Goal: Information Seeking & Learning: Compare options

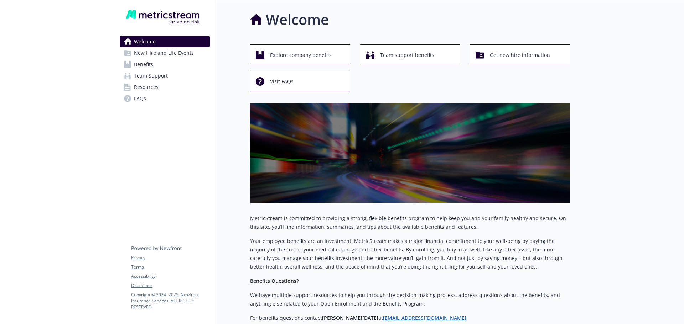
click at [141, 63] on span "Benefits" at bounding box center [143, 64] width 19 height 11
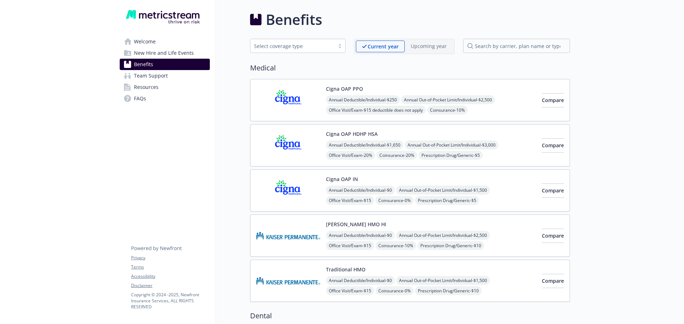
click at [145, 87] on span "Resources" at bounding box center [146, 87] width 25 height 11
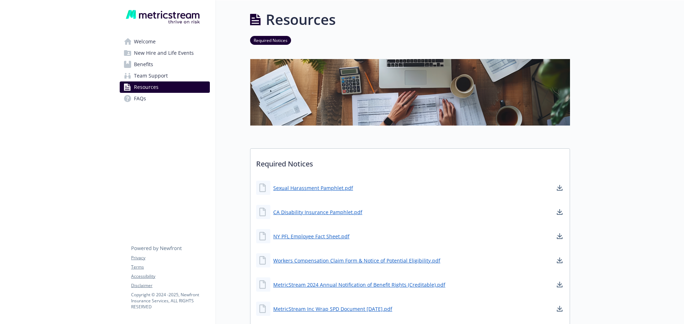
scroll to position [71, 0]
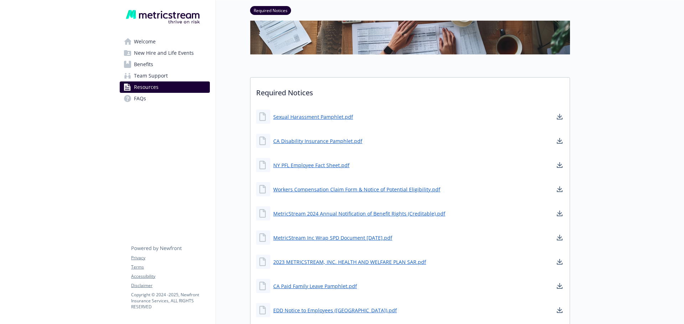
click at [147, 63] on span "Benefits" at bounding box center [143, 64] width 19 height 11
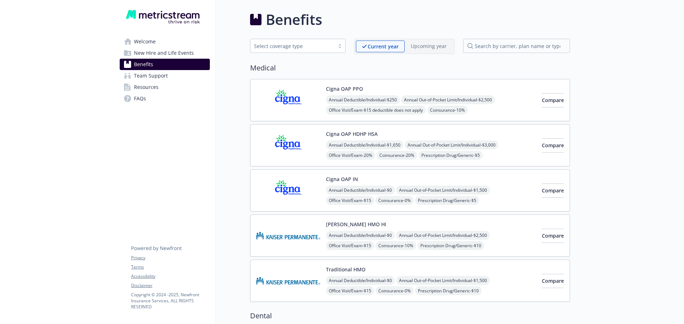
click at [151, 87] on span "Resources" at bounding box center [146, 87] width 25 height 11
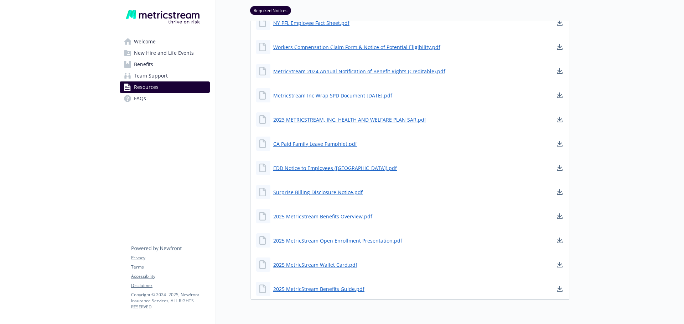
scroll to position [246, 0]
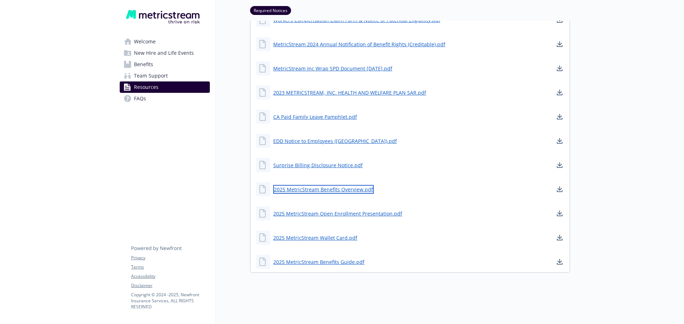
click at [303, 185] on link "2025 MetricStream Benefits Overview.pdf" at bounding box center [323, 189] width 100 height 9
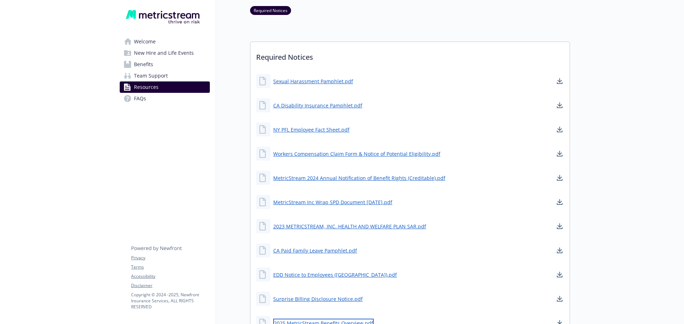
scroll to position [104, 0]
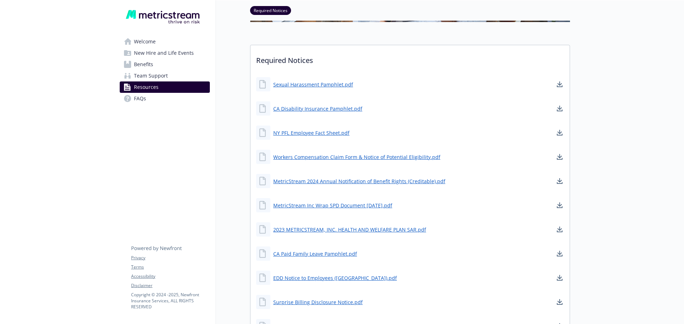
click at [156, 75] on span "Team Support" at bounding box center [151, 75] width 34 height 11
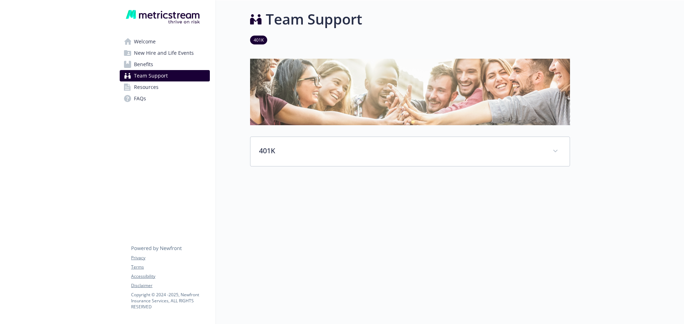
scroll to position [6, 0]
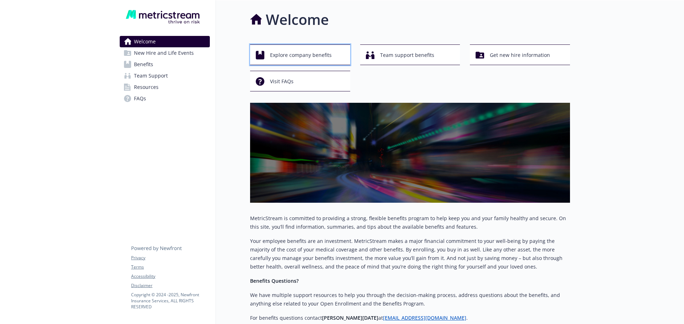
click at [293, 54] on span "Explore company benefits" at bounding box center [301, 55] width 62 height 14
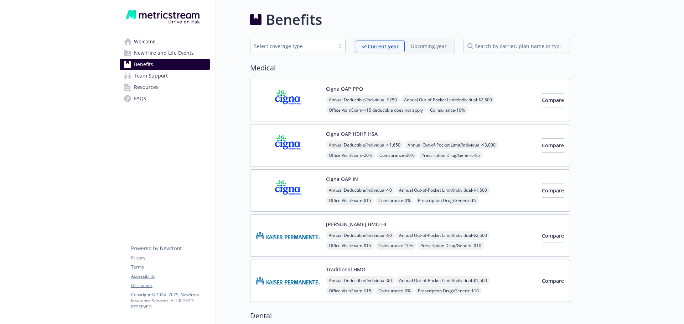
click at [157, 74] on span "Team Support" at bounding box center [151, 75] width 34 height 11
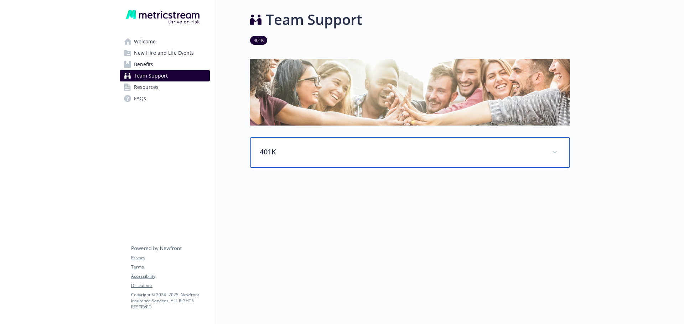
click at [267, 150] on p "401K" at bounding box center [401, 152] width 283 height 11
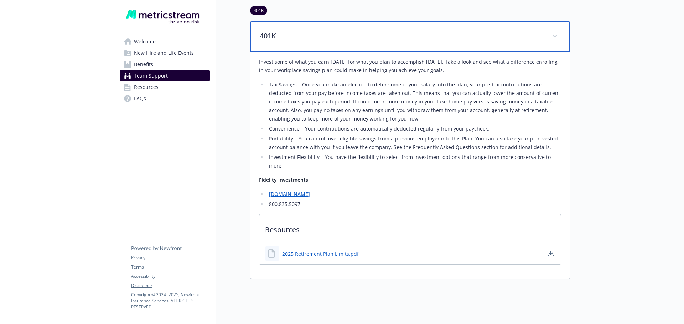
scroll to position [142, 0]
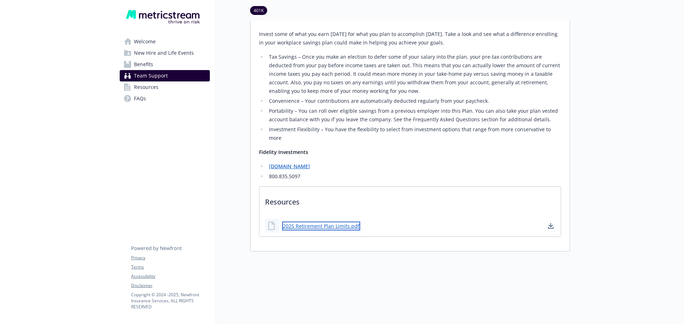
click at [320, 222] on link "2025 Retirement Plan Limits.pdf" at bounding box center [321, 226] width 78 height 9
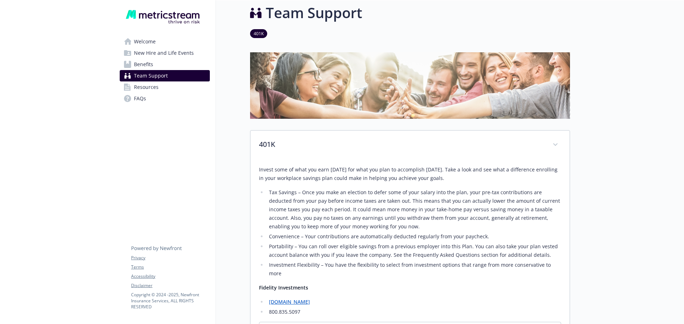
scroll to position [0, 0]
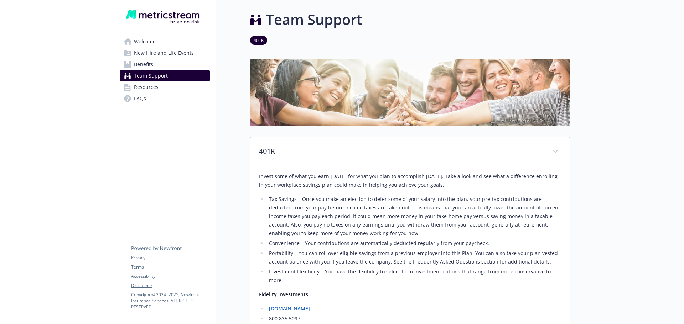
click at [256, 39] on link "401K" at bounding box center [258, 40] width 17 height 7
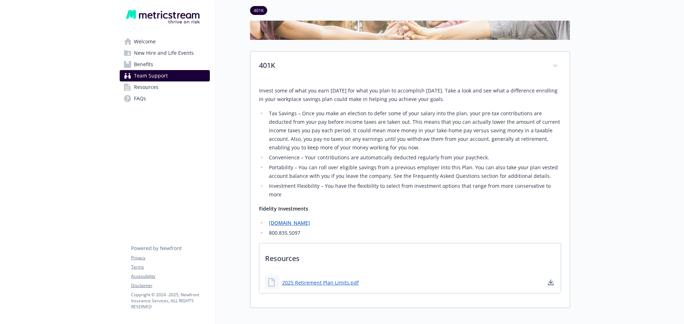
scroll to position [115, 5]
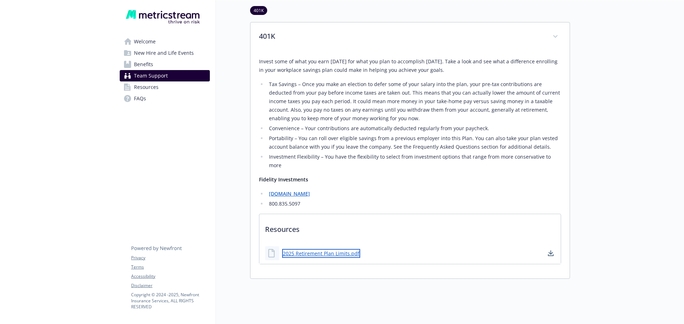
click at [312, 249] on link "2025 Retirement Plan Limits.pdf" at bounding box center [321, 253] width 78 height 9
click at [147, 86] on span "Resources" at bounding box center [146, 87] width 25 height 11
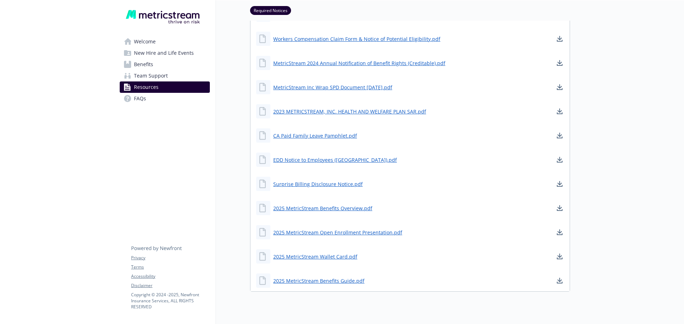
scroll to position [246, 5]
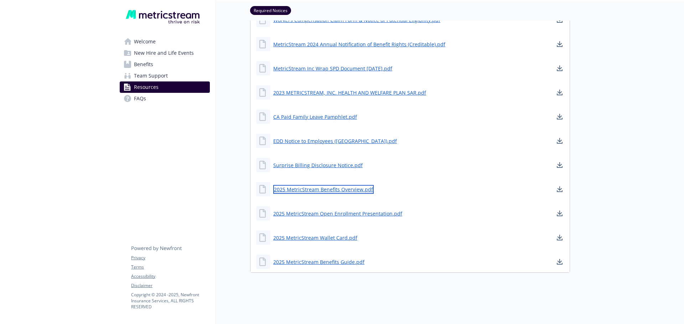
click at [313, 185] on link "2025 MetricStream Benefits Overview.pdf" at bounding box center [323, 189] width 100 height 9
click at [154, 54] on span "New Hire and Life Events" at bounding box center [164, 52] width 60 height 11
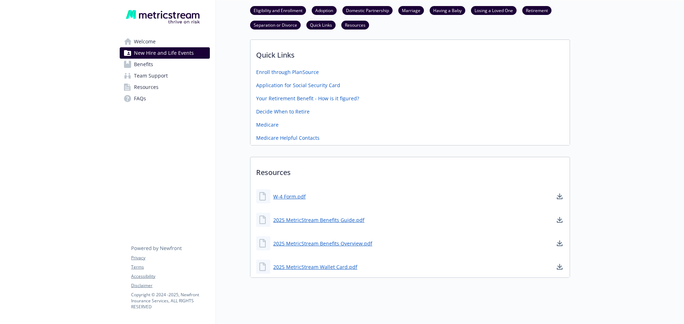
scroll to position [388, 5]
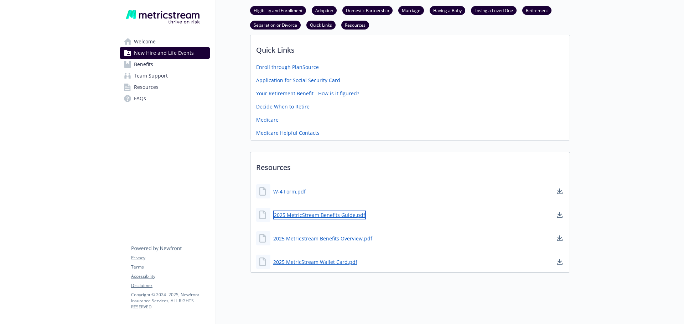
click at [316, 214] on link "2025 MetricStream Benefits Guide.pdf" at bounding box center [319, 215] width 93 height 9
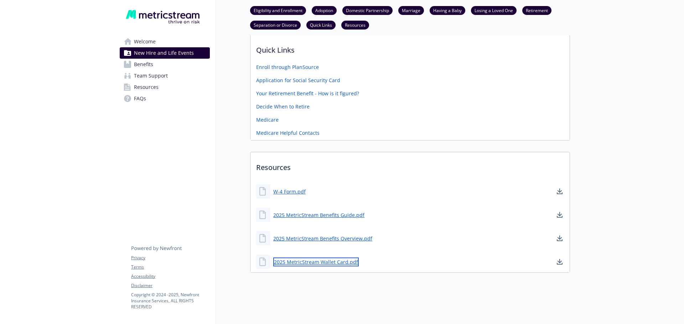
click at [322, 261] on link "2025 MetricStream Wallet Card.pdf" at bounding box center [315, 262] width 85 height 9
click at [337, 262] on link "2025 MetricStream Wallet Card.pdf" at bounding box center [315, 262] width 85 height 9
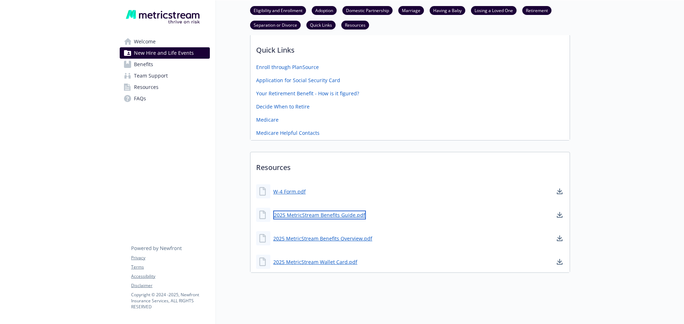
click at [309, 213] on link "2025 MetricStream Benefits Guide.pdf" at bounding box center [319, 215] width 93 height 9
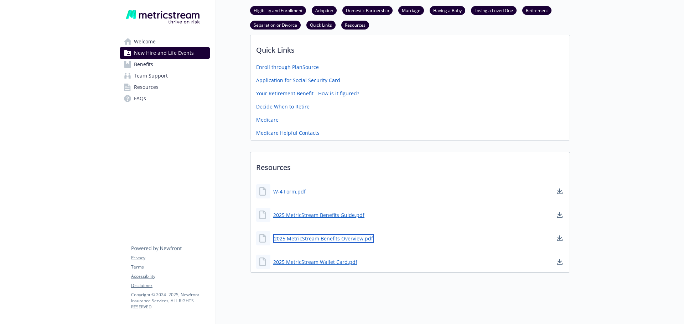
click at [320, 238] on link "2025 MetricStream Benefits Overview.pdf" at bounding box center [323, 238] width 100 height 9
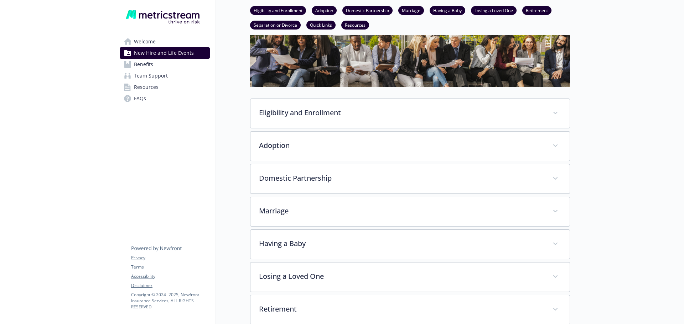
scroll to position [36, 5]
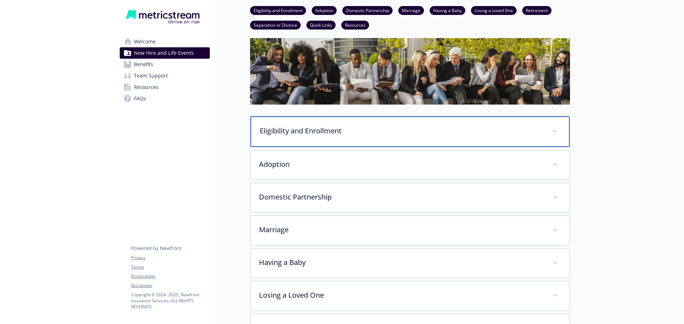
click at [318, 131] on p "Eligibility and Enrollment" at bounding box center [401, 131] width 283 height 11
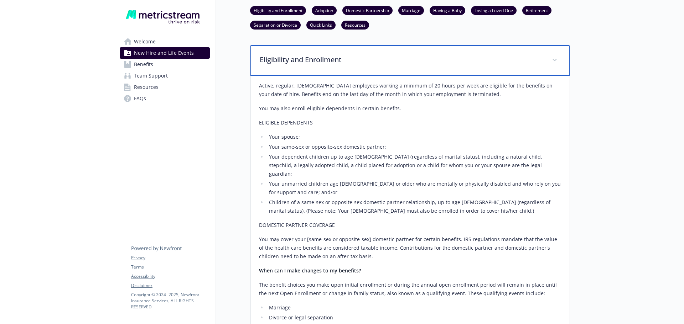
scroll to position [0, 5]
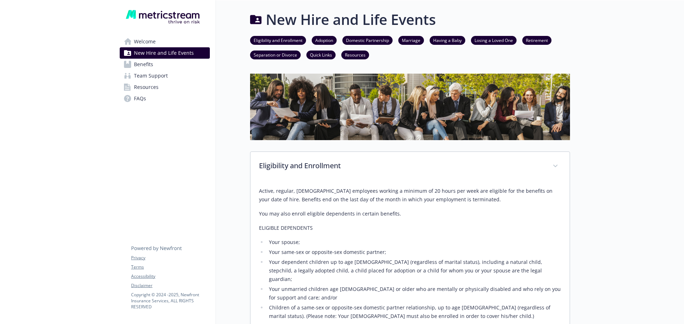
click at [141, 64] on span "Benefits" at bounding box center [143, 64] width 19 height 11
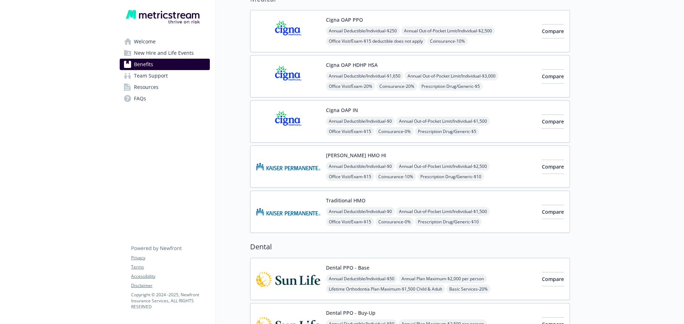
scroll to position [0, 5]
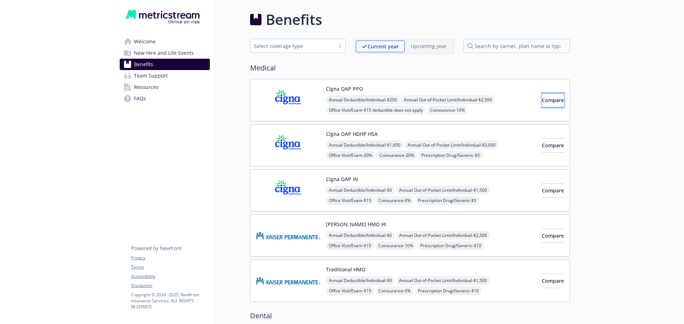
click at [542, 99] on span "Compare" at bounding box center [553, 100] width 22 height 7
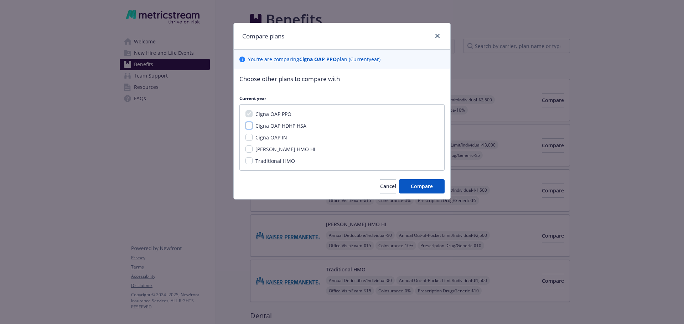
click at [249, 125] on input "Cigna OAP HDHP HSA" at bounding box center [248, 125] width 7 height 7
checkbox input "true"
click at [247, 137] on input "Cigna OAP IN" at bounding box center [248, 137] width 7 height 7
checkbox input "true"
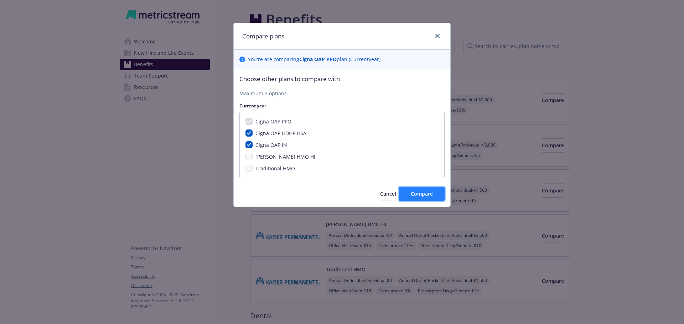
click at [413, 193] on span "Compare" at bounding box center [422, 193] width 22 height 7
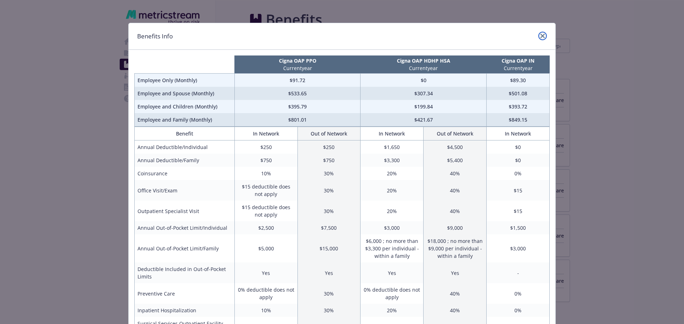
click at [540, 35] on icon "close" at bounding box center [542, 36] width 4 height 4
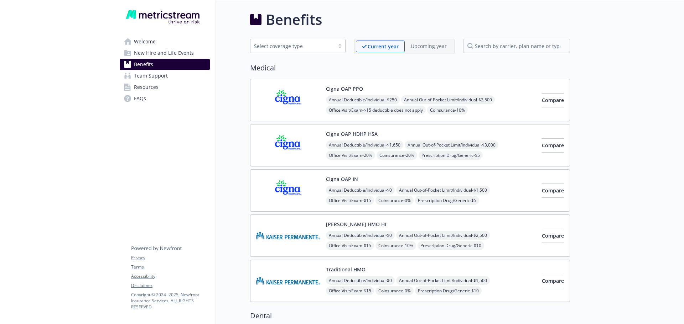
click at [298, 237] on img at bounding box center [288, 236] width 64 height 30
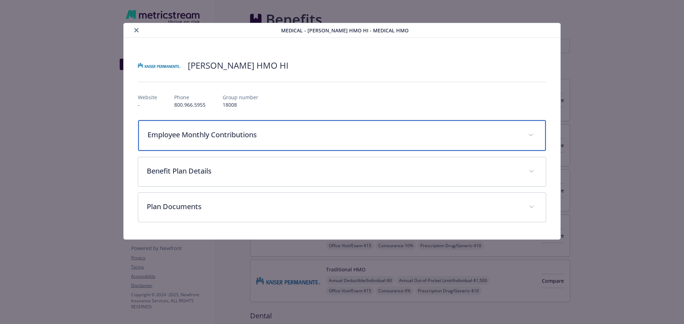
click at [534, 134] on span "details for plan Medical - Kaiser HMO HI - Medical HMO" at bounding box center [530, 135] width 11 height 11
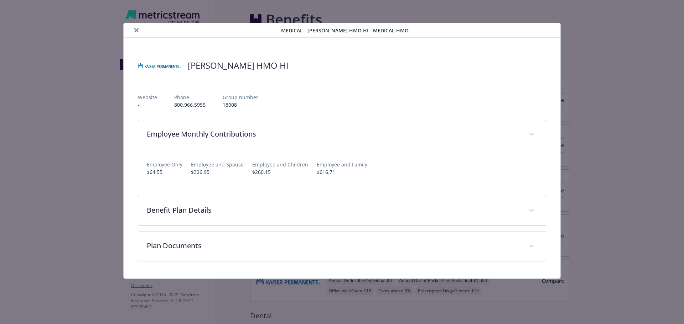
click at [136, 28] on icon "close" at bounding box center [136, 30] width 4 height 4
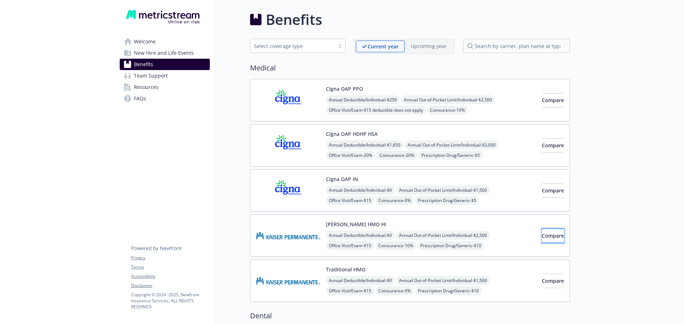
click at [542, 233] on span "Compare" at bounding box center [553, 236] width 22 height 7
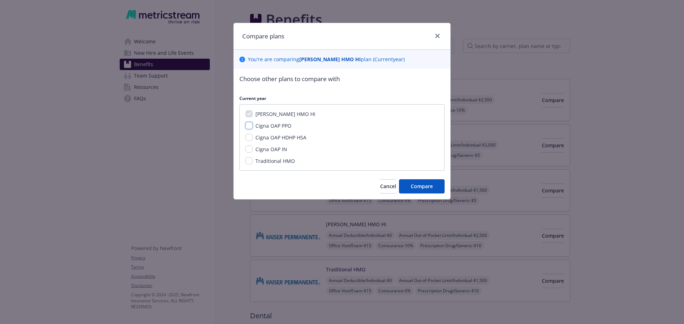
click at [248, 125] on input "Cigna OAP PPO" at bounding box center [248, 125] width 7 height 7
checkbox input "true"
click at [251, 136] on input "Cigna OAP HDHP HSA" at bounding box center [248, 137] width 7 height 7
checkbox input "true"
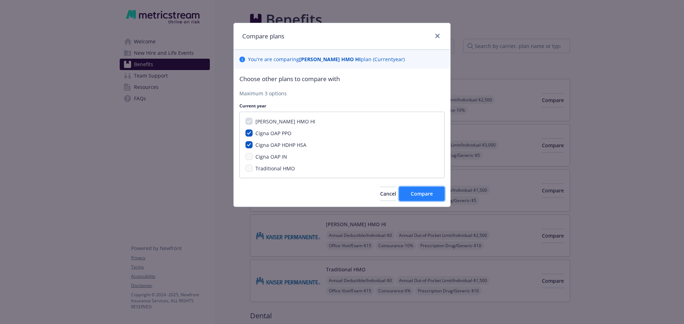
click at [413, 196] on span "Compare" at bounding box center [422, 193] width 22 height 7
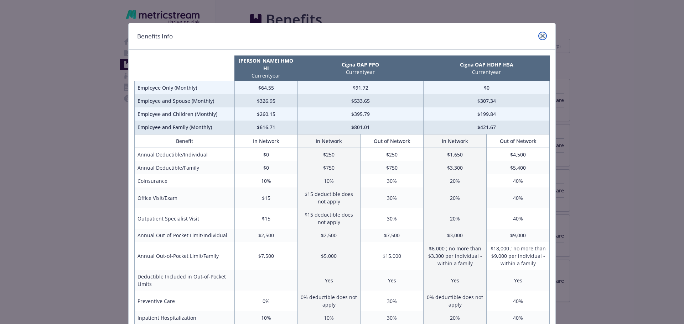
click at [540, 35] on icon "close" at bounding box center [542, 36] width 4 height 4
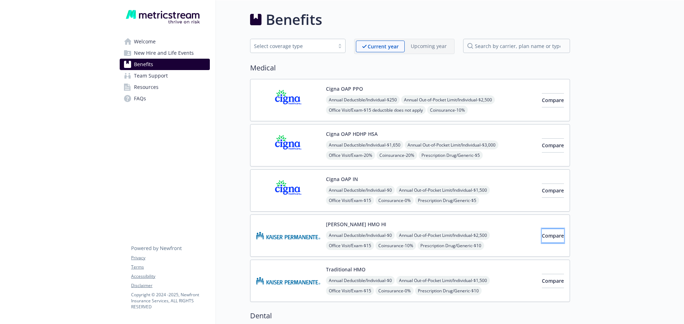
click at [542, 234] on span "Compare" at bounding box center [553, 236] width 22 height 7
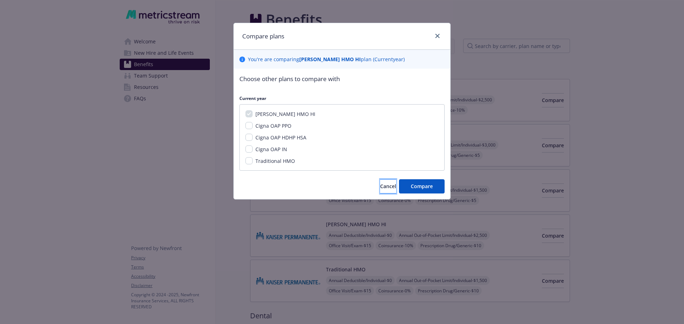
click at [384, 185] on button "Cancel" at bounding box center [388, 186] width 16 height 14
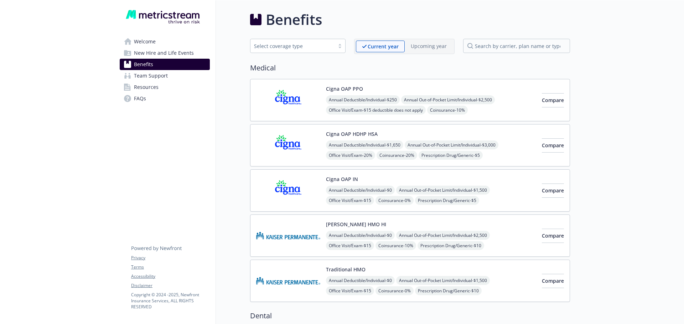
click at [427, 240] on span "Annual Out-of-Pocket Limit/Individual - $2,500" at bounding box center [443, 235] width 94 height 9
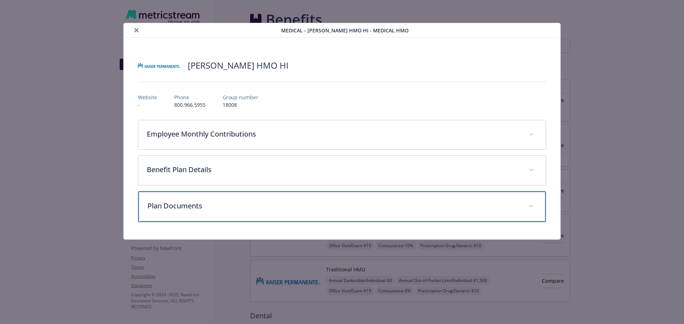
click at [188, 205] on p "Plan Documents" at bounding box center [333, 206] width 372 height 11
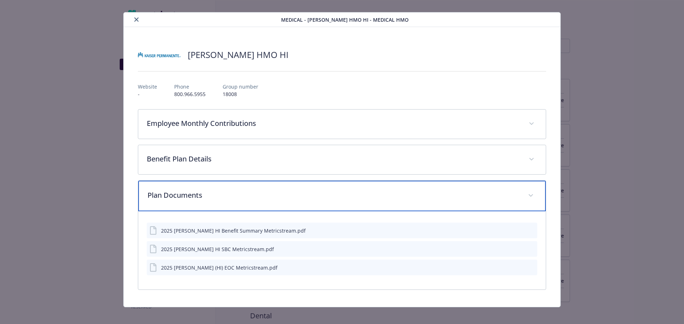
scroll to position [17, 0]
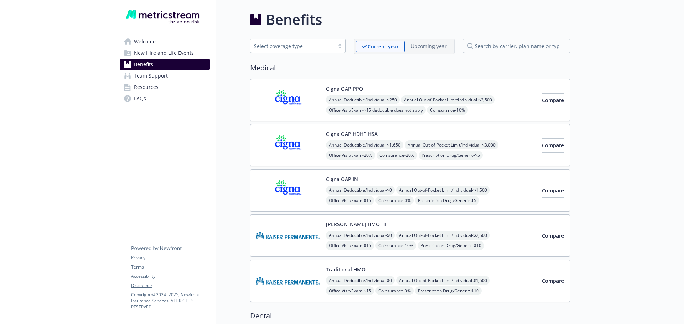
click at [348, 101] on span "Annual Deductible/Individual - $250" at bounding box center [363, 99] width 74 height 9
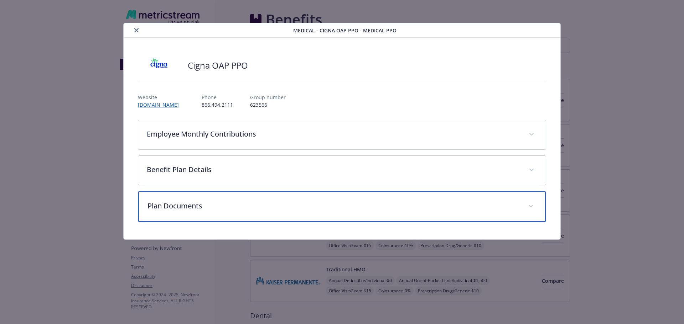
click at [199, 205] on p "Plan Documents" at bounding box center [333, 206] width 372 height 11
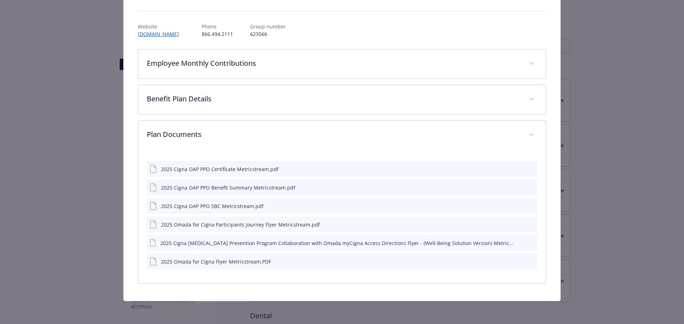
scroll to position [71, 0]
click at [152, 168] on icon "details for plan Medical - Cigna OAP PPO - Medical PPO" at bounding box center [154, 169] width 9 height 9
click at [179, 169] on div "2025 Cigna OAP PPO Certificate Metricstream.pdf" at bounding box center [220, 169] width 118 height 7
click at [527, 167] on icon "preview file" at bounding box center [530, 168] width 6 height 5
